Goal: Download file/media

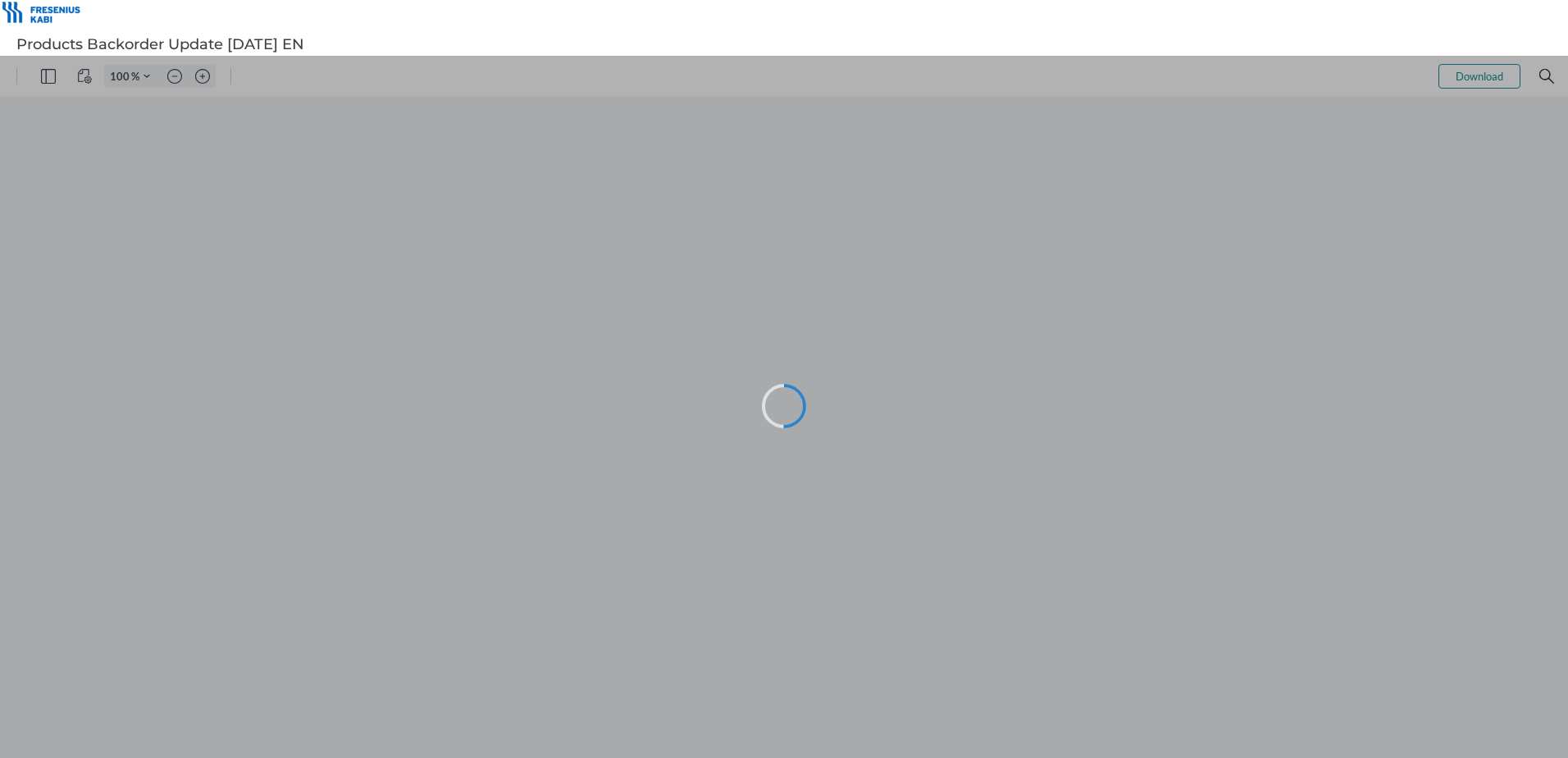
click at [1088, 457] on div at bounding box center [784, 406] width 1568 height 702
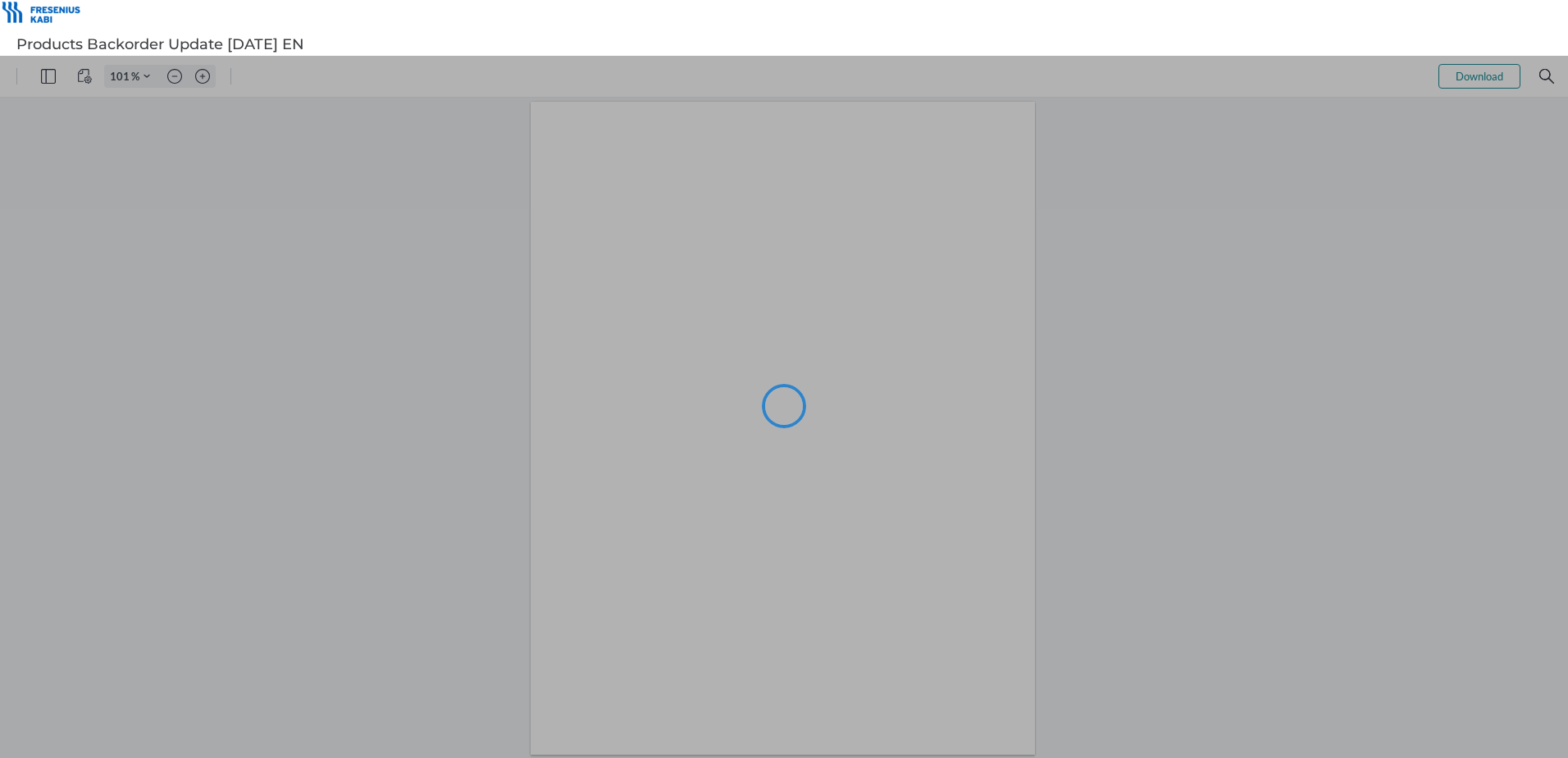
type input "101"
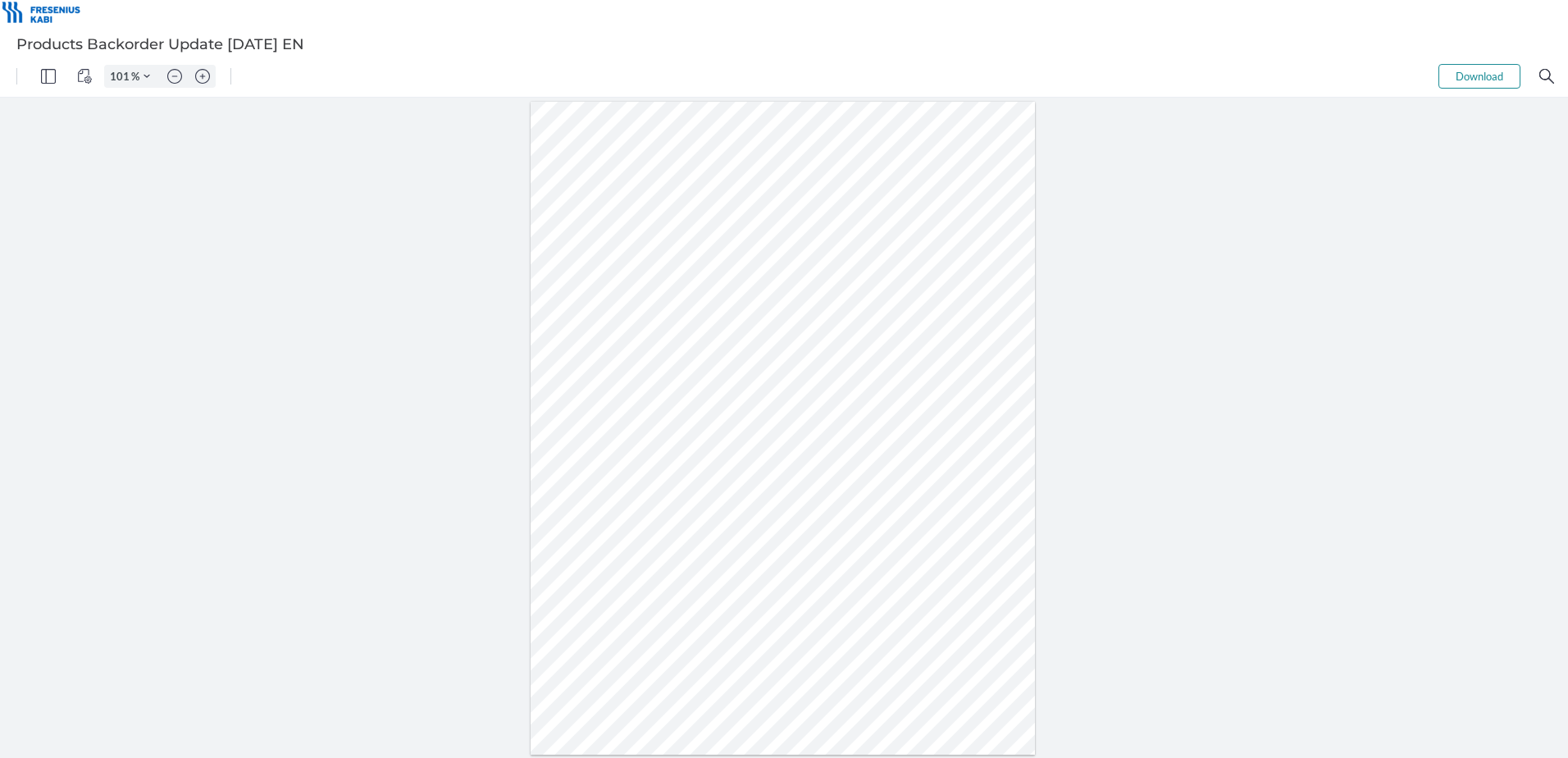
drag, startPoint x: 658, startPoint y: 371, endPoint x: 626, endPoint y: 377, distance: 32.6
click at [626, 377] on div at bounding box center [783, 429] width 505 height 654
drag, startPoint x: 652, startPoint y: 396, endPoint x: 623, endPoint y: 396, distance: 29.0
click at [623, 396] on div at bounding box center [783, 429] width 505 height 654
click at [751, 350] on div at bounding box center [783, 429] width 505 height 654
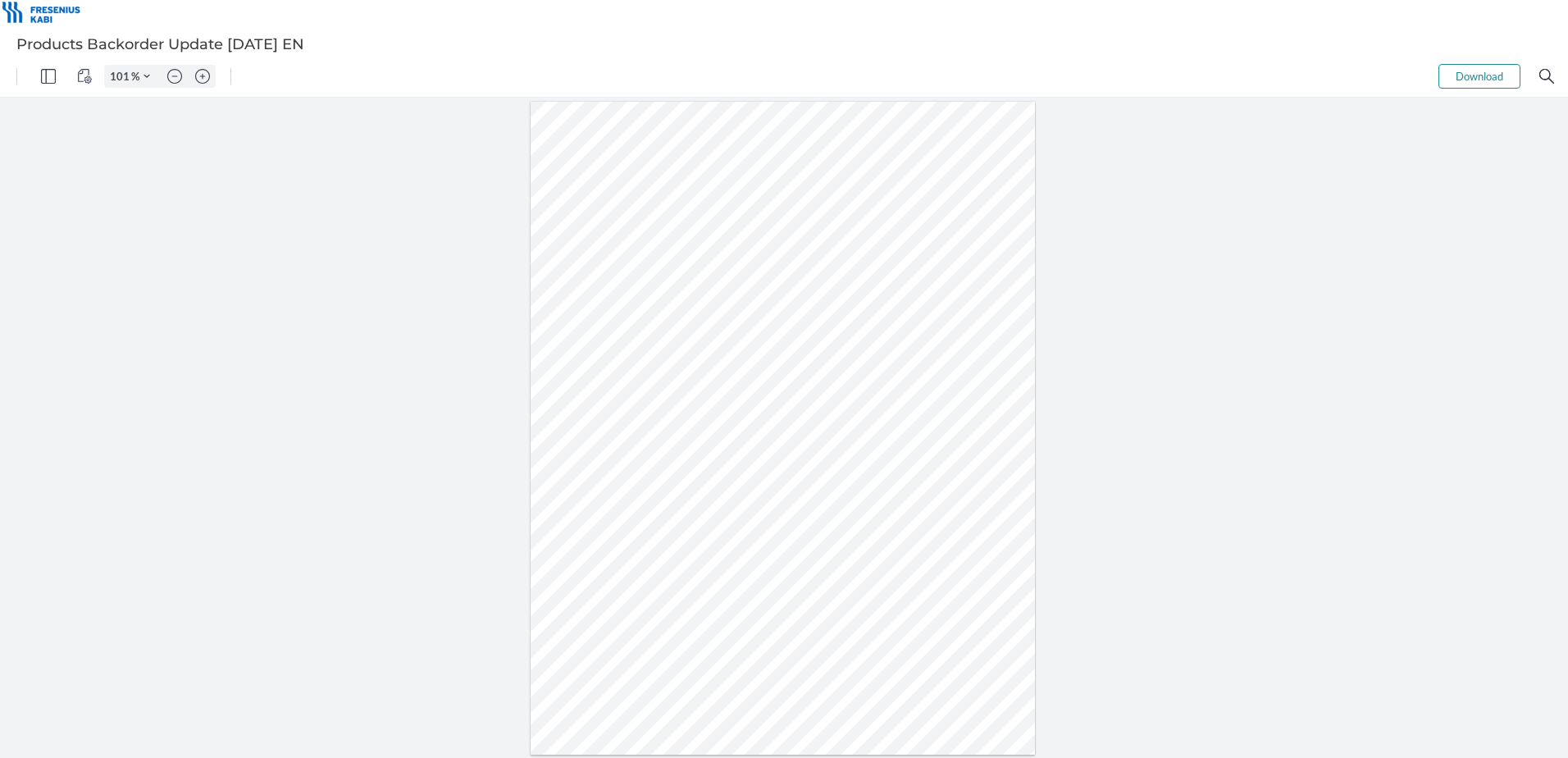
drag, startPoint x: 657, startPoint y: 394, endPoint x: 625, endPoint y: 395, distance: 32.0
click at [625, 395] on div at bounding box center [783, 429] width 505 height 654
drag, startPoint x: 665, startPoint y: 415, endPoint x: 624, endPoint y: 415, distance: 41.0
click at [624, 415] on div at bounding box center [783, 429] width 505 height 654
drag, startPoint x: 656, startPoint y: 441, endPoint x: 618, endPoint y: 439, distance: 38.1
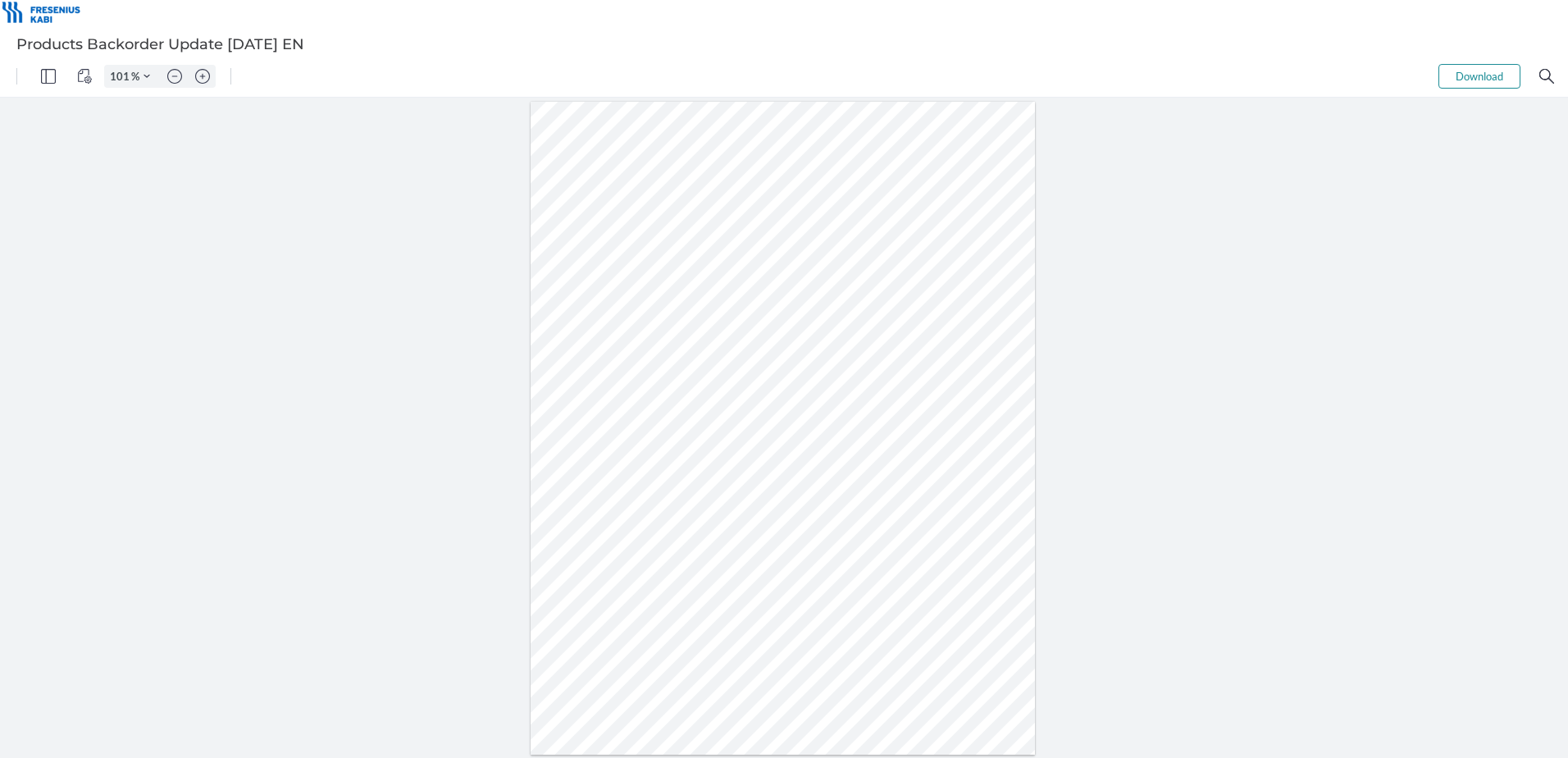
click at [618, 439] on div at bounding box center [783, 429] width 505 height 654
click at [866, 362] on div at bounding box center [783, 429] width 505 height 654
click at [1495, 70] on button "Download" at bounding box center [1479, 76] width 82 height 25
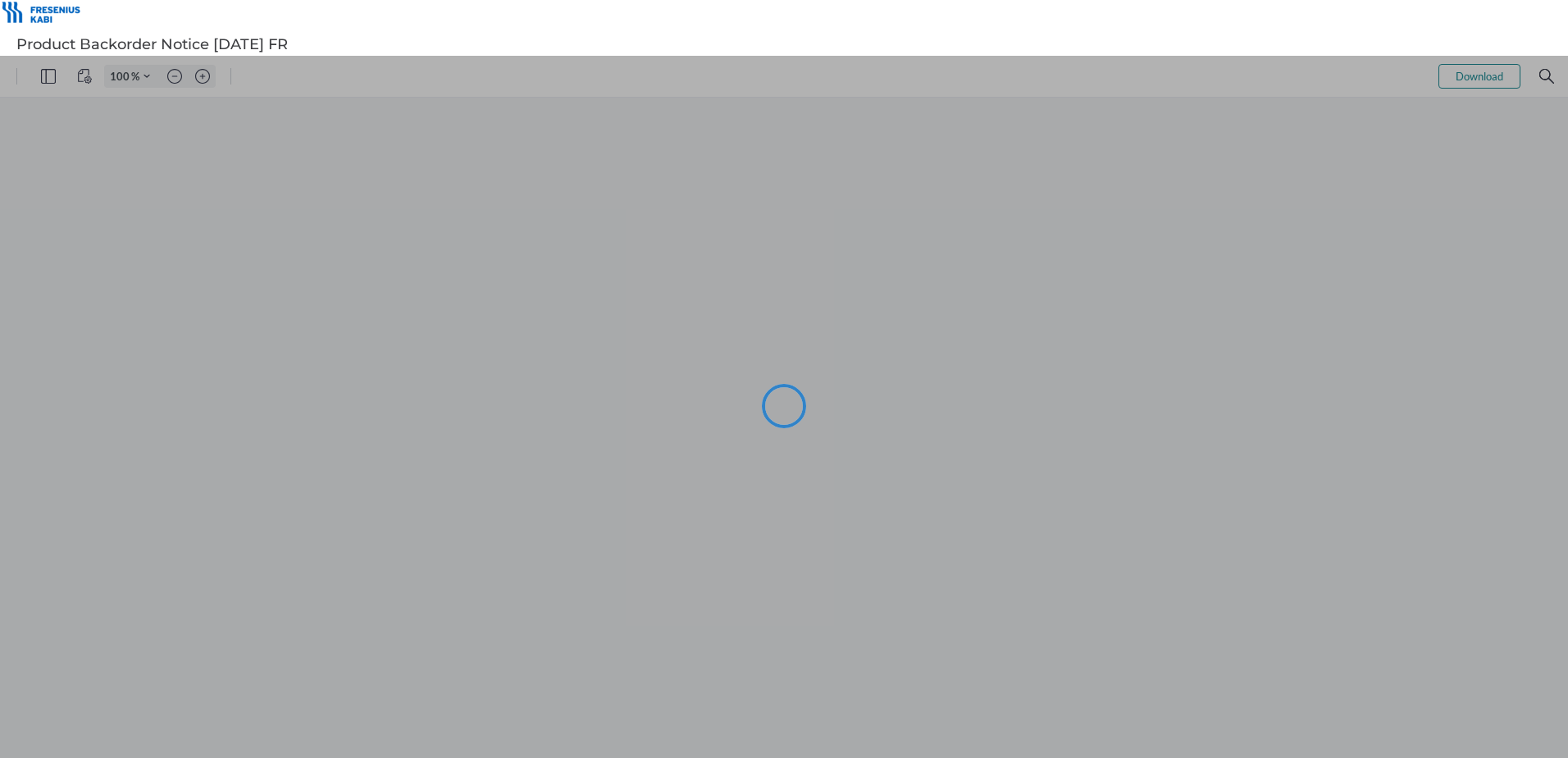
type input "101"
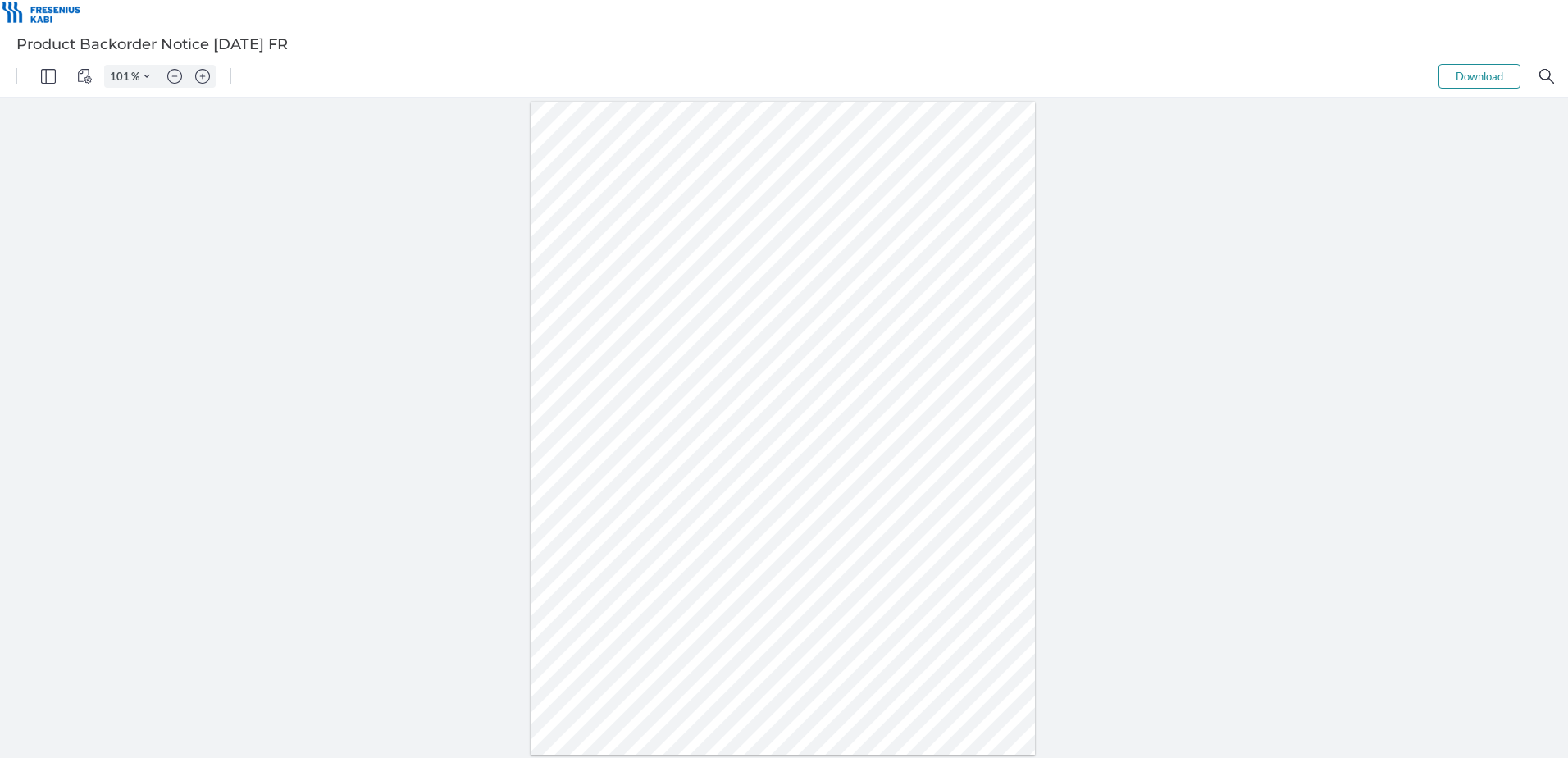
click at [1488, 72] on button "Download" at bounding box center [1479, 76] width 82 height 25
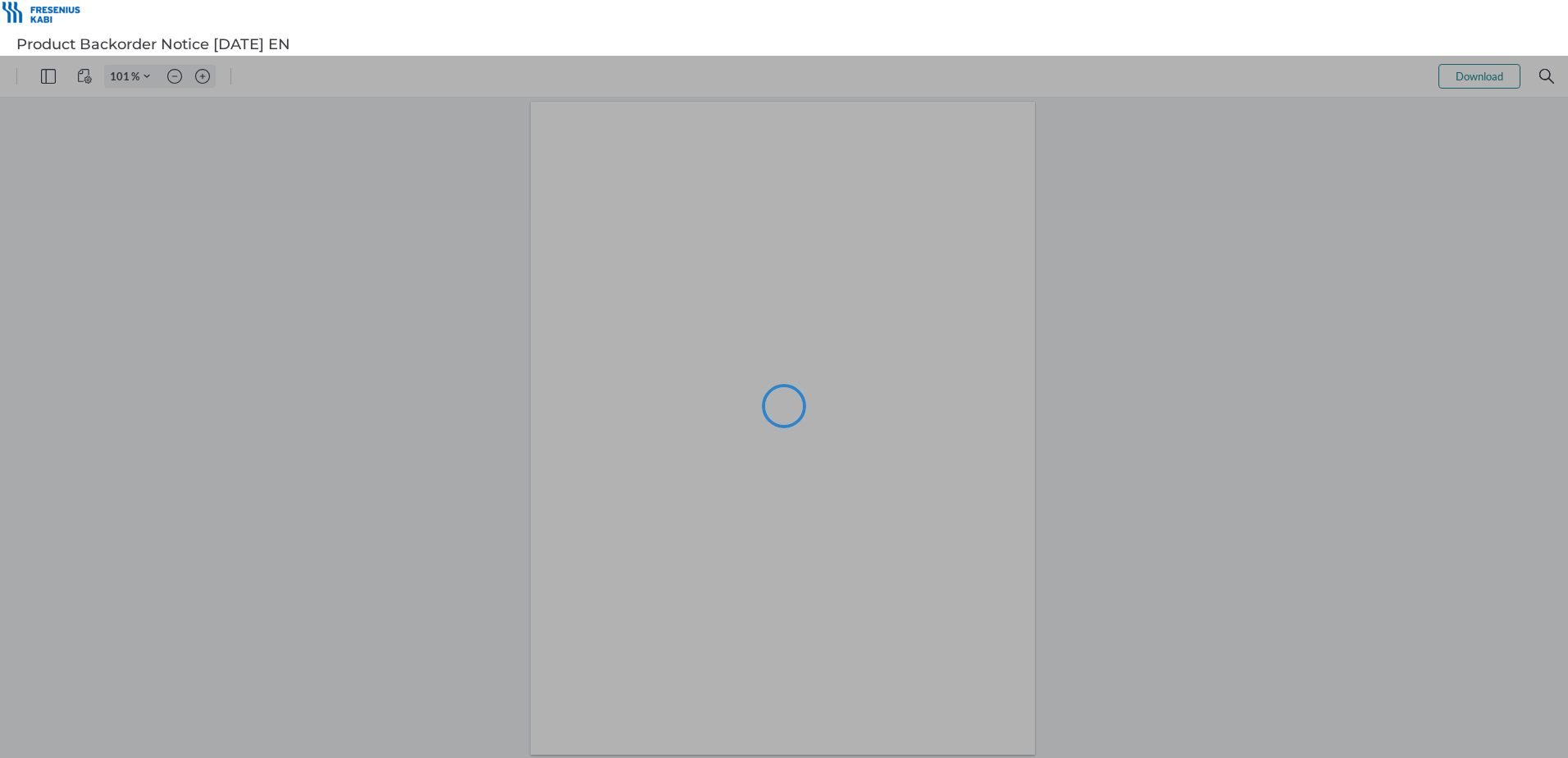
type input "101"
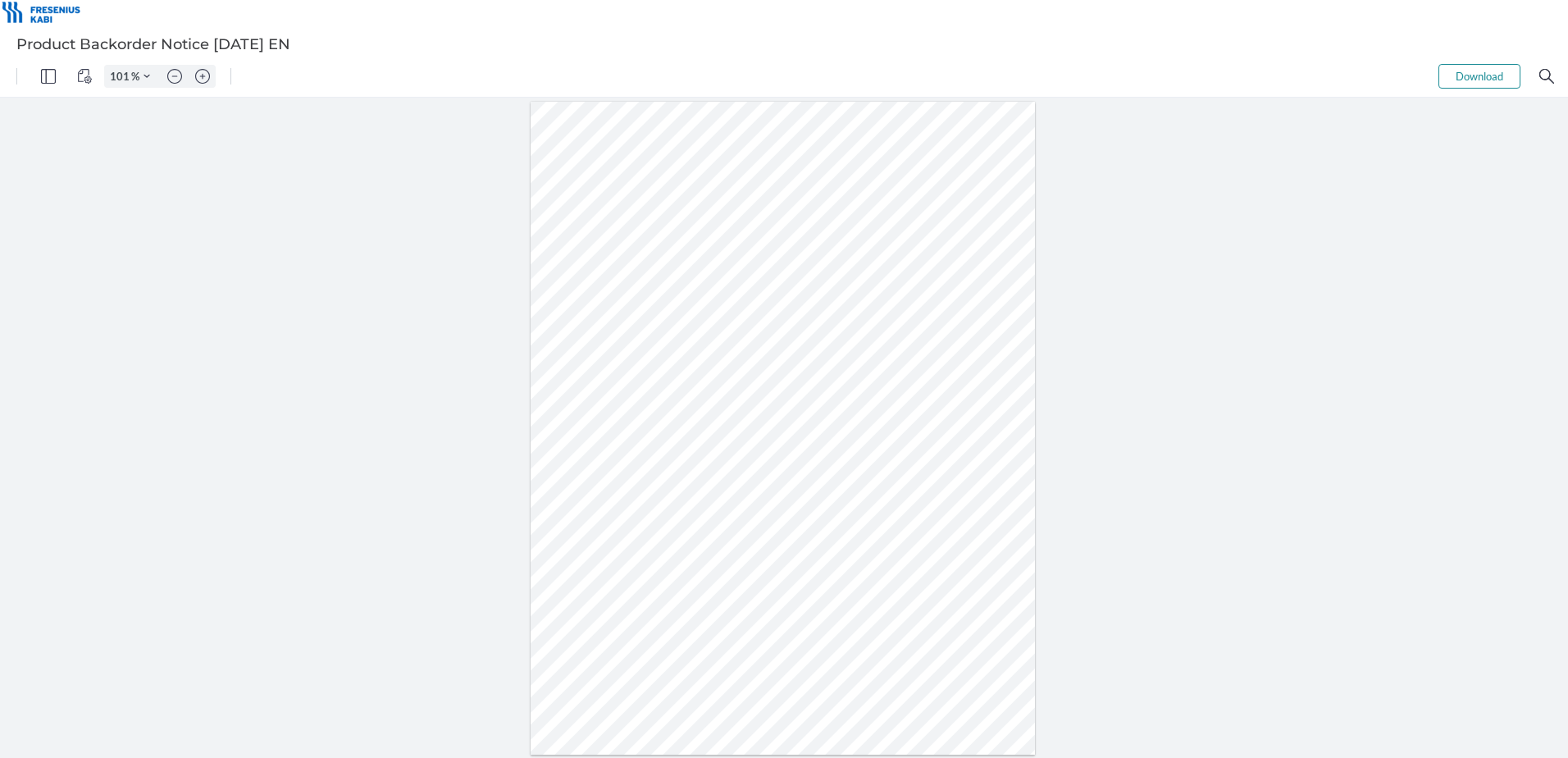
click at [785, 402] on div at bounding box center [783, 429] width 505 height 654
click at [1465, 77] on button "Download" at bounding box center [1479, 76] width 82 height 25
drag, startPoint x: 658, startPoint y: 424, endPoint x: 631, endPoint y: 423, distance: 27.0
click at [631, 423] on div at bounding box center [783, 429] width 505 height 654
drag, startPoint x: 657, startPoint y: 444, endPoint x: 627, endPoint y: 445, distance: 30.0
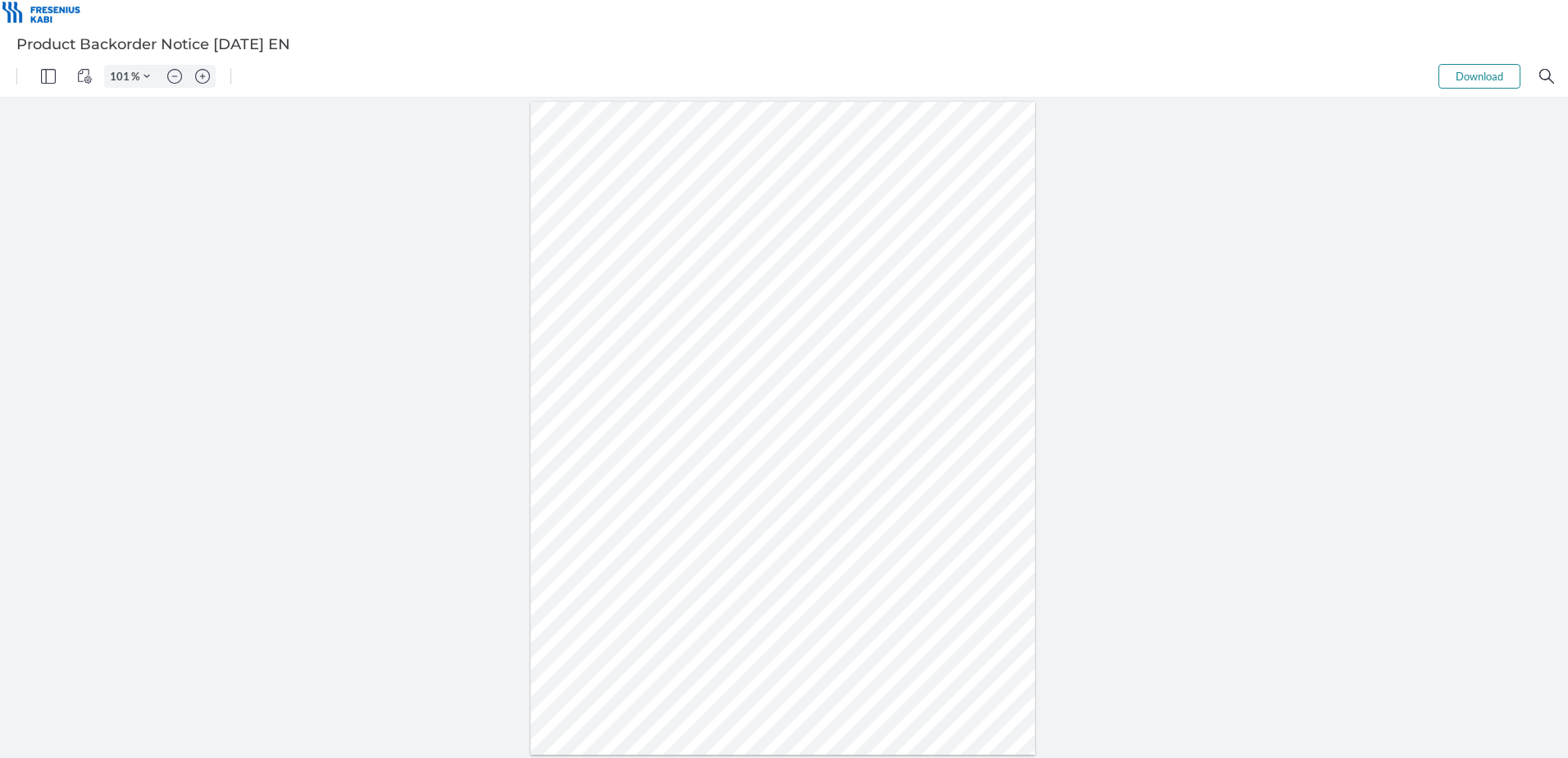
click at [627, 445] on div at bounding box center [783, 429] width 505 height 654
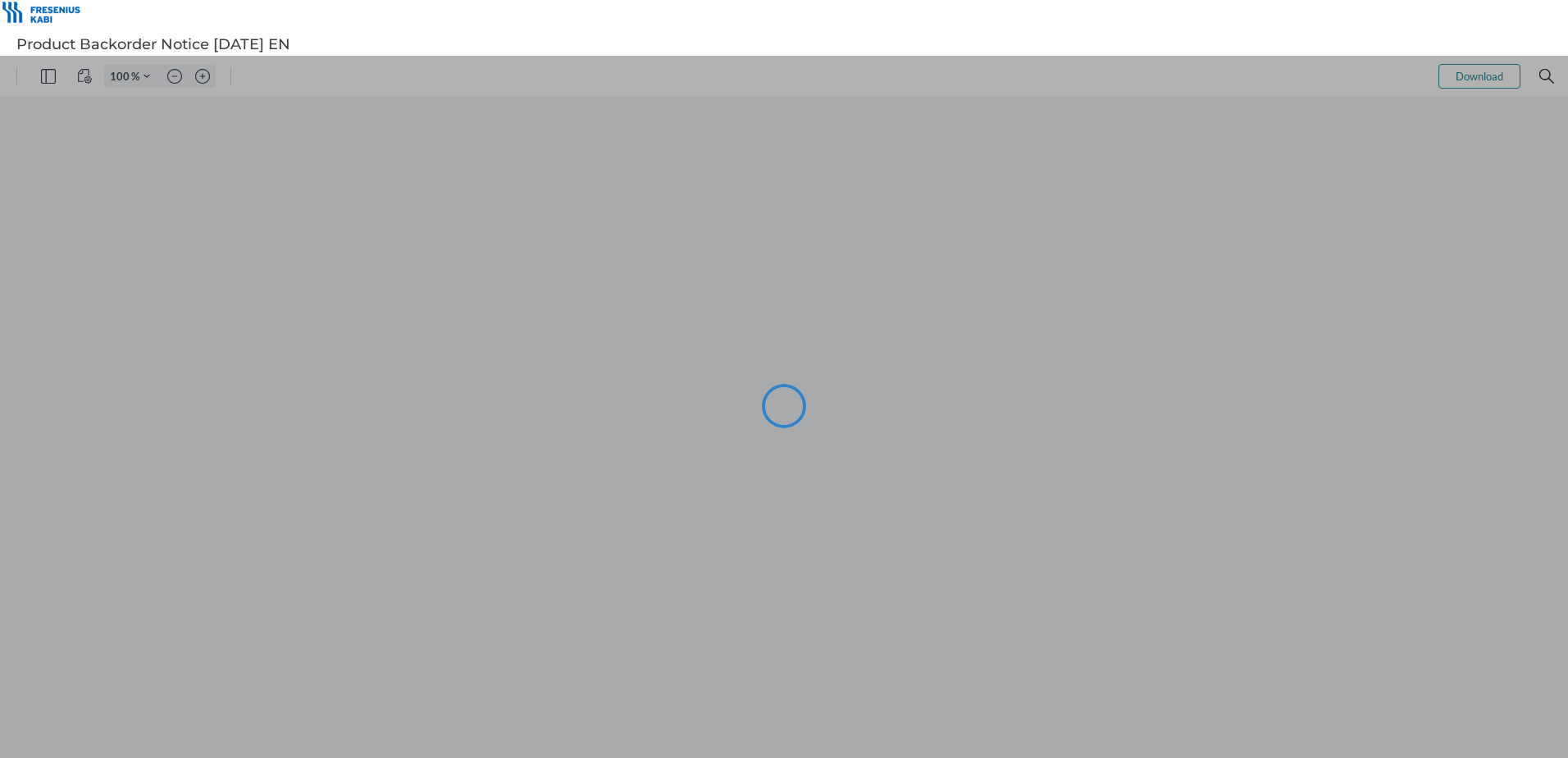
type input "101"
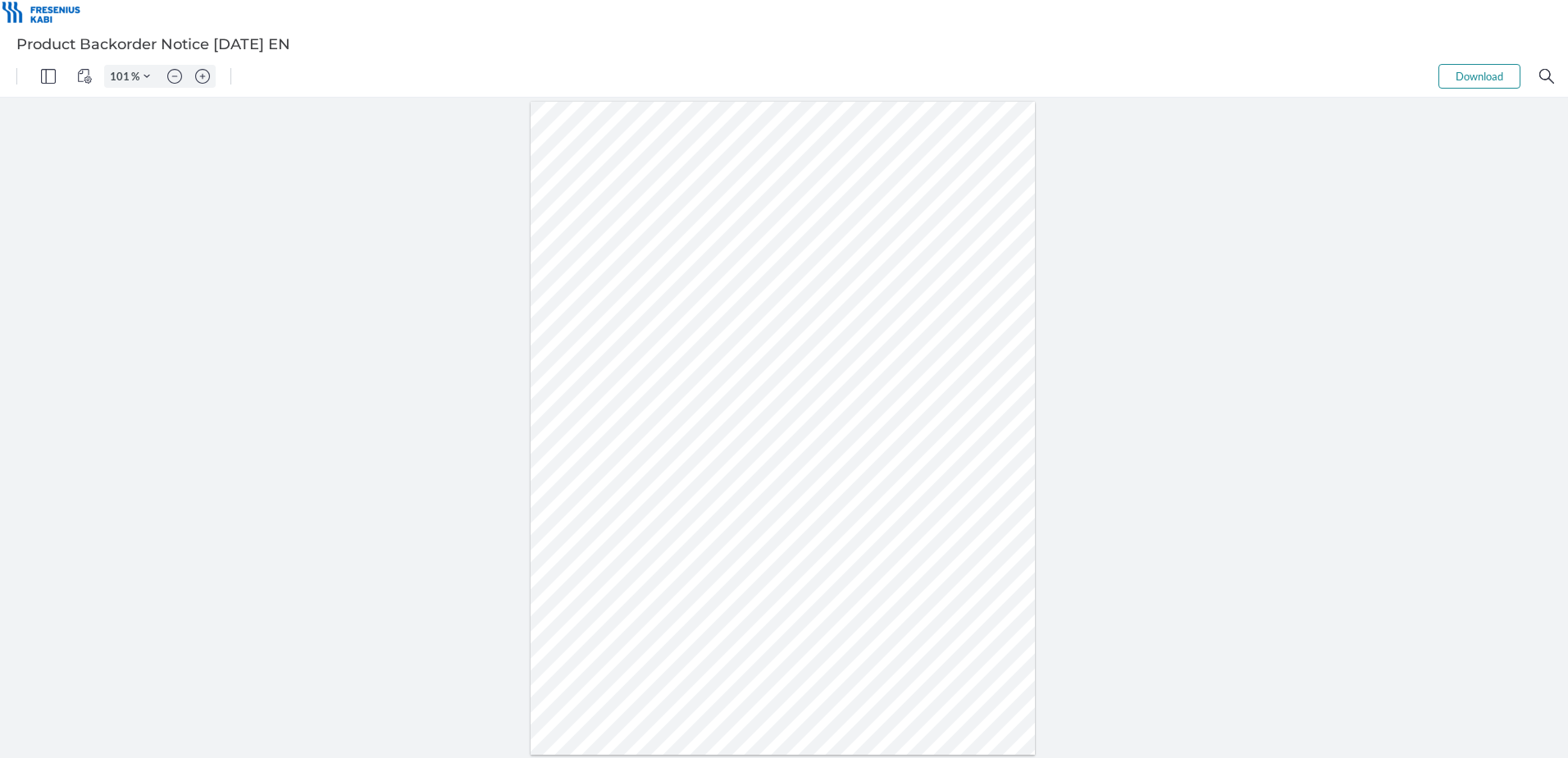
click at [797, 416] on div at bounding box center [783, 429] width 505 height 654
drag, startPoint x: 763, startPoint y: 419, endPoint x: 834, endPoint y: 430, distance: 71.8
click at [834, 430] on div at bounding box center [783, 429] width 505 height 654
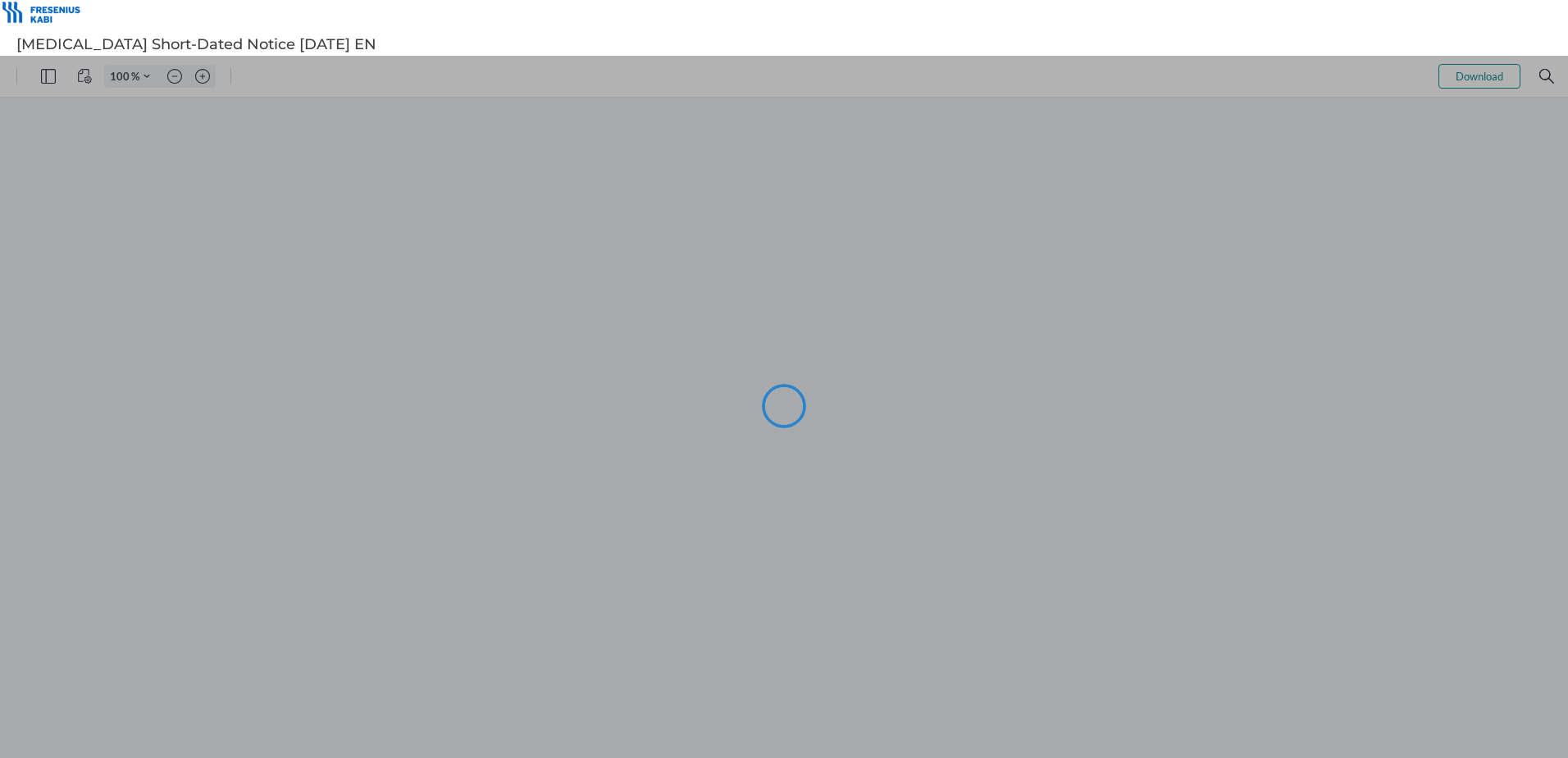
type input "101"
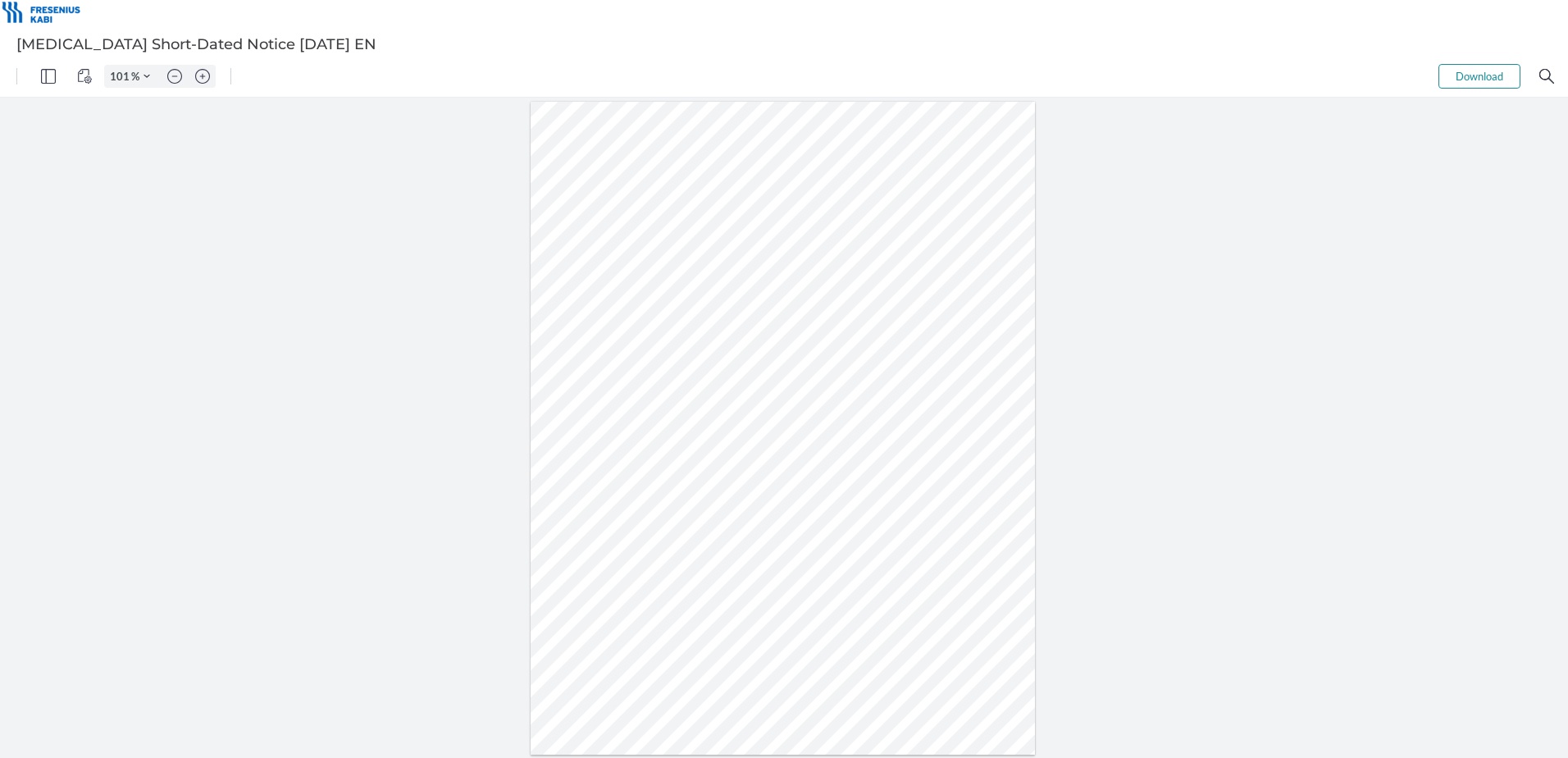
click at [767, 320] on div at bounding box center [783, 429] width 505 height 654
drag, startPoint x: 1463, startPoint y: 83, endPoint x: 1395, endPoint y: 72, distance: 68.9
click at [1463, 83] on button "Download" at bounding box center [1479, 76] width 82 height 25
drag, startPoint x: 687, startPoint y: 470, endPoint x: 658, endPoint y: 474, distance: 29.3
click at [658, 474] on div at bounding box center [783, 429] width 505 height 654
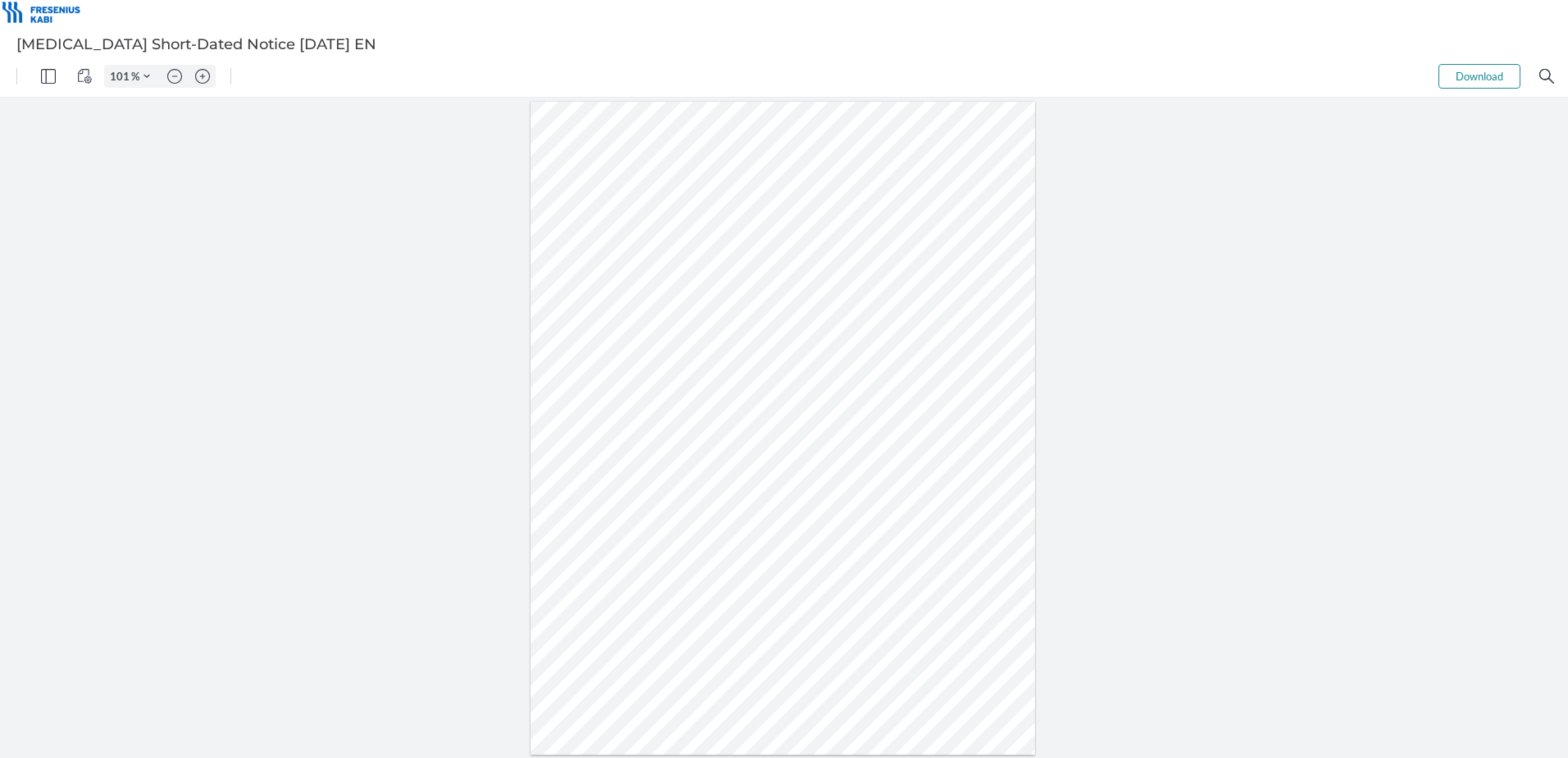
drag, startPoint x: 642, startPoint y: 293, endPoint x: 831, endPoint y: 291, distance: 189.0
click at [831, 291] on div at bounding box center [783, 429] width 505 height 654
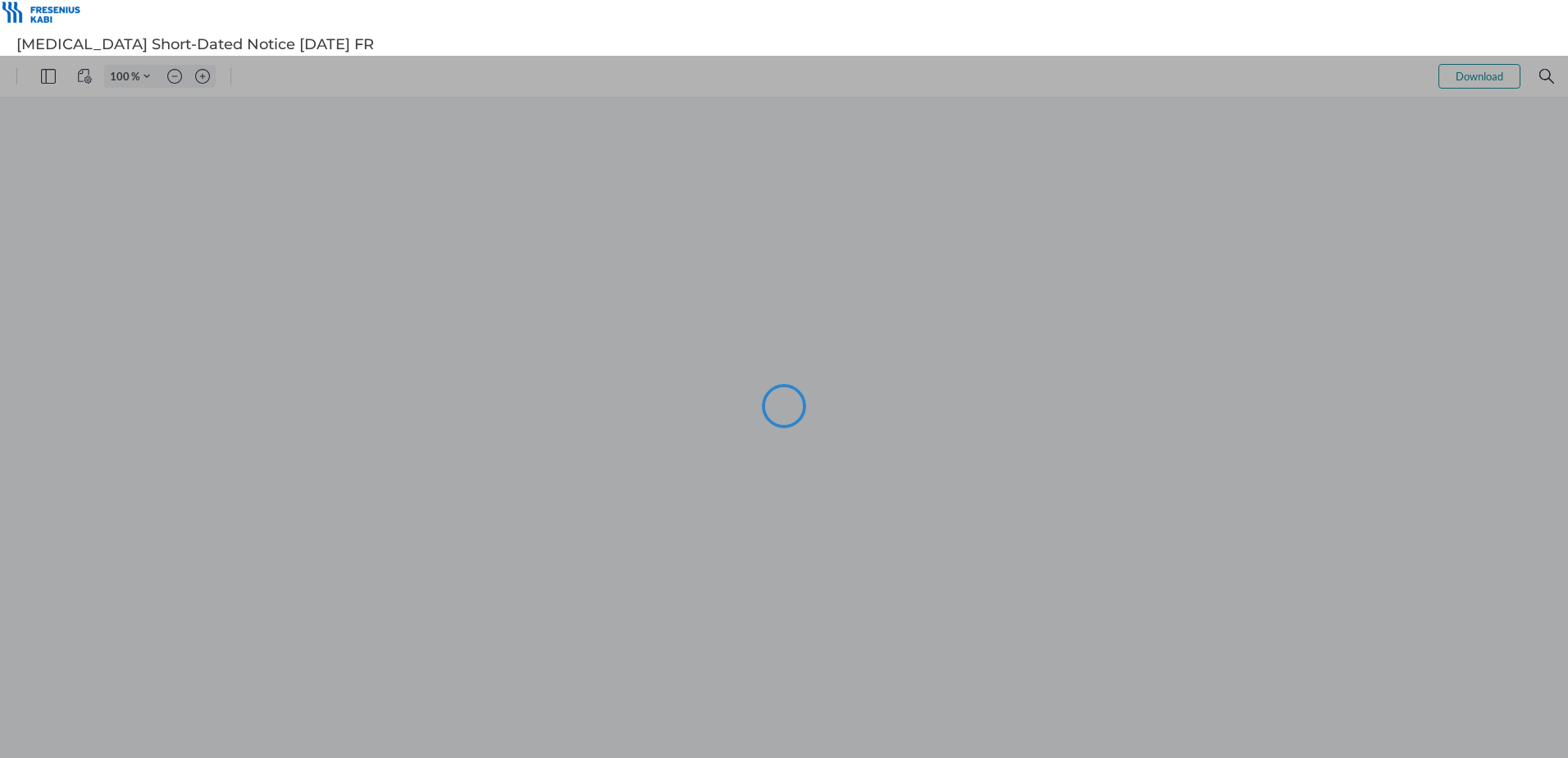
type input "101"
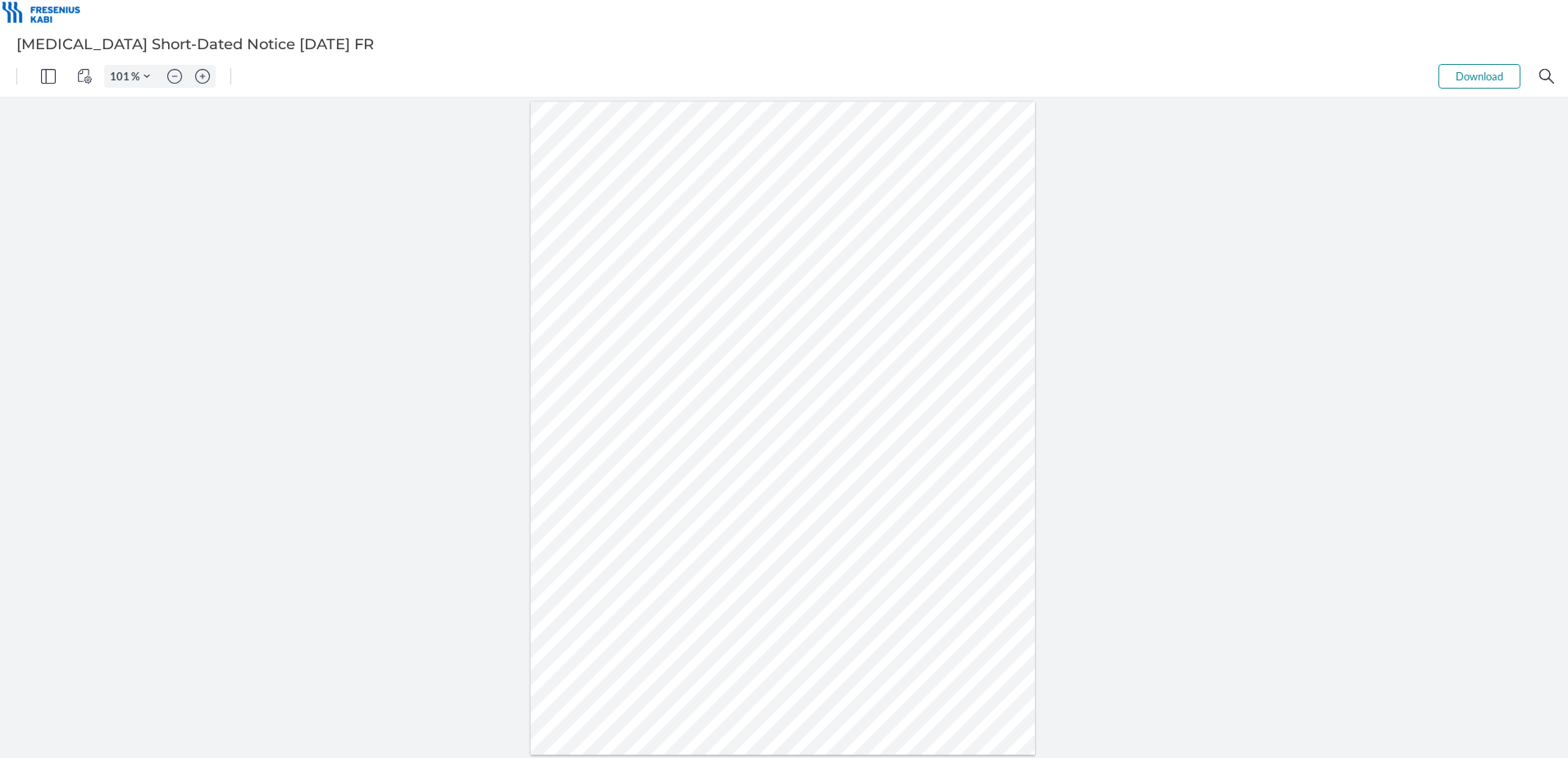
click at [1454, 70] on button "Download" at bounding box center [1479, 76] width 82 height 25
